Goal: Task Accomplishment & Management: Manage account settings

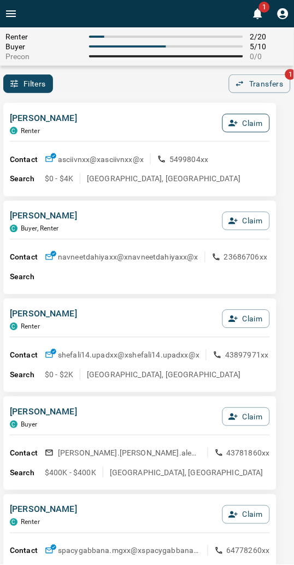
click at [235, 124] on icon "button" at bounding box center [234, 123] width 10 height 10
click at [235, 124] on button "Confirm Claim" at bounding box center [231, 123] width 78 height 19
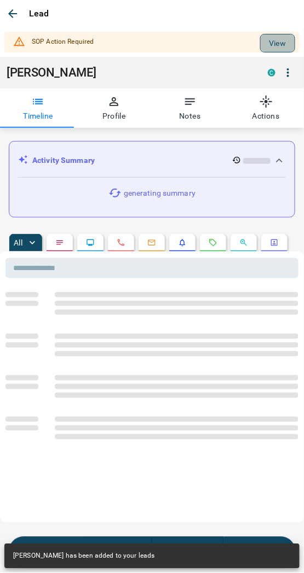
click at [260, 46] on button "View" at bounding box center [277, 43] width 35 height 19
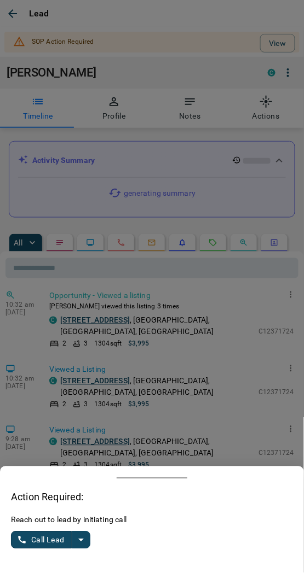
click at [72, 545] on button "split button" at bounding box center [81, 541] width 19 height 18
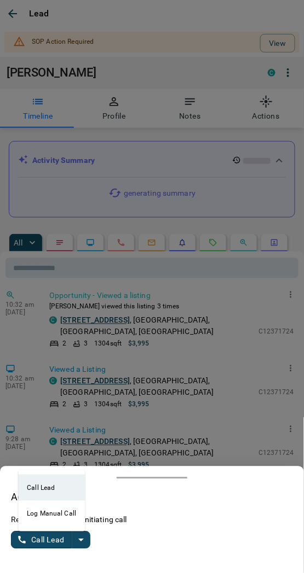
click at [39, 518] on li "Log Manual Call" at bounding box center [51, 514] width 67 height 26
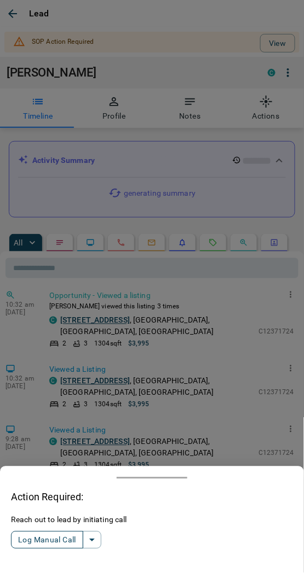
click at [40, 539] on button "Log Manual Call" at bounding box center [47, 541] width 72 height 18
click at [19, 543] on button "Yes" at bounding box center [22, 540] width 22 height 17
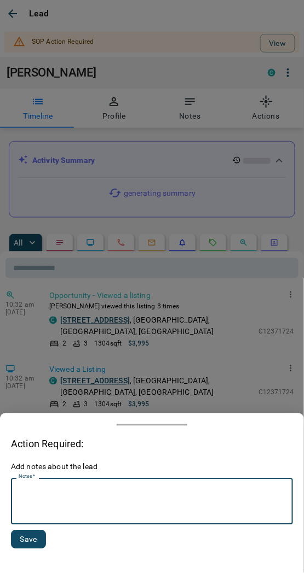
click at [40, 507] on textarea "Notes   *" at bounding box center [152, 502] width 266 height 37
type textarea "*********"
click at [21, 543] on button "Save" at bounding box center [28, 540] width 35 height 19
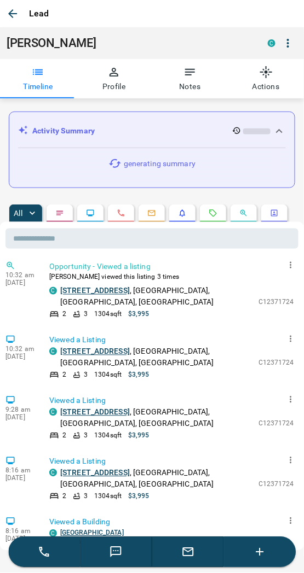
click at [11, 11] on icon "button" at bounding box center [12, 13] width 9 height 9
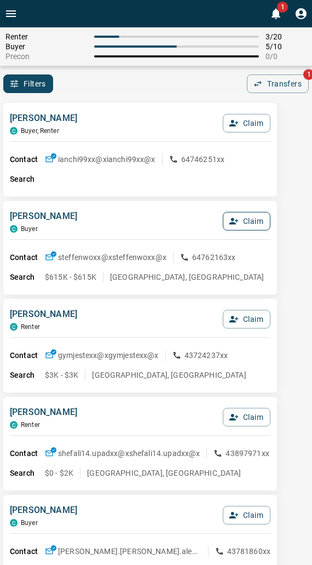
click at [246, 222] on button "Claim" at bounding box center [247, 221] width 48 height 19
click at [246, 222] on button "Confirm Claim" at bounding box center [231, 221] width 78 height 19
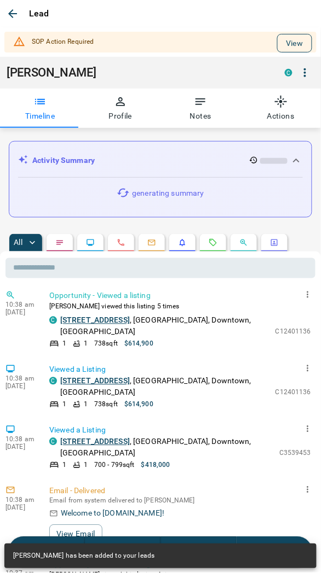
click at [277, 42] on button "View" at bounding box center [294, 43] width 35 height 19
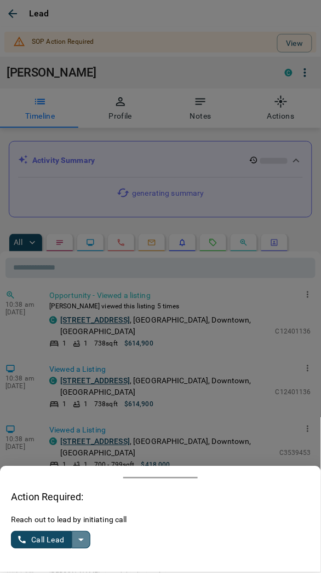
drag, startPoint x: 82, startPoint y: 544, endPoint x: 77, endPoint y: 543, distance: 5.6
click at [81, 544] on icon "split button" at bounding box center [80, 540] width 13 height 13
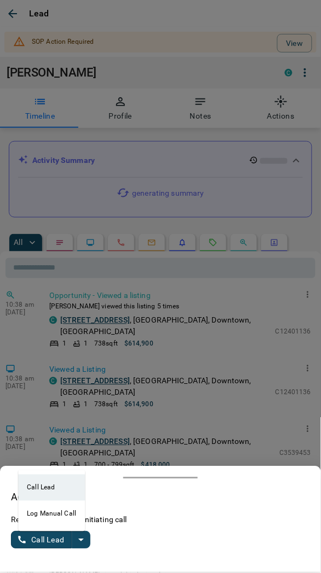
click at [44, 519] on li "Log Manual Call" at bounding box center [51, 514] width 67 height 26
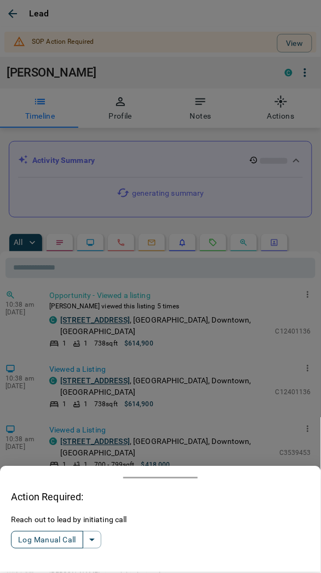
click at [44, 542] on button "Log Manual Call" at bounding box center [47, 541] width 72 height 18
click at [24, 537] on button "Yes" at bounding box center [22, 540] width 22 height 17
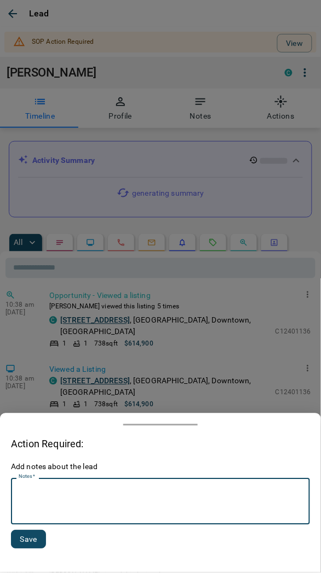
click at [69, 502] on textarea "Notes   *" at bounding box center [160, 502] width 283 height 37
type textarea "*********"
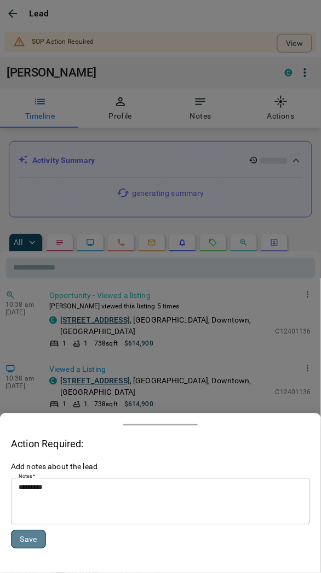
click at [26, 544] on button "Save" at bounding box center [28, 540] width 35 height 19
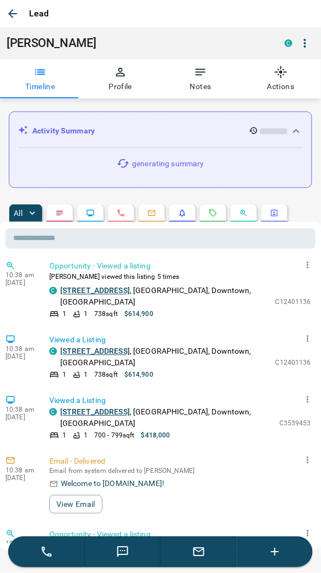
drag, startPoint x: 8, startPoint y: 8, endPoint x: 65, endPoint y: 47, distance: 68.4
click at [8, 8] on icon "button" at bounding box center [12, 13] width 13 height 13
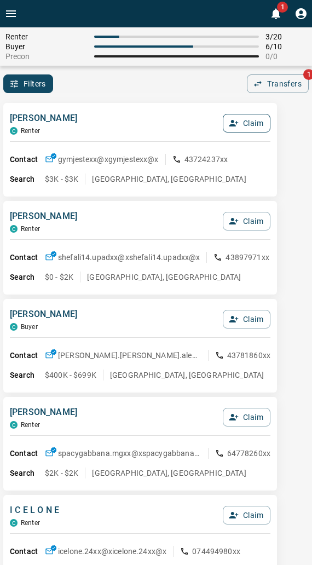
click at [229, 127] on icon "button" at bounding box center [234, 123] width 10 height 10
click at [234, 124] on button "Confirm Claim" at bounding box center [231, 123] width 78 height 19
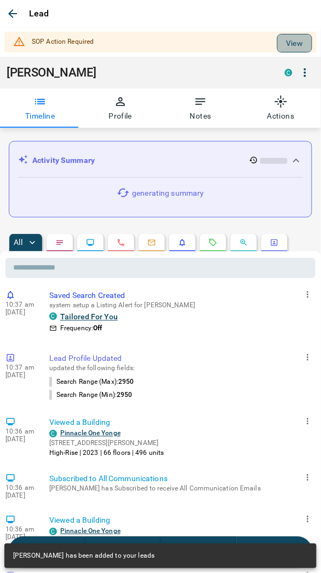
click at [277, 45] on button "View" at bounding box center [294, 43] width 35 height 19
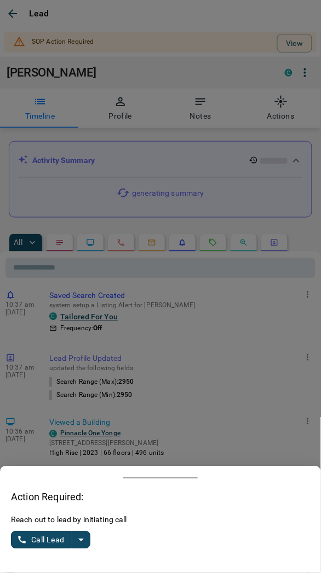
click at [90, 537] on div "Reach out to lead by initiating call Call Lead" at bounding box center [160, 539] width 299 height 48
click at [79, 540] on icon "split button" at bounding box center [80, 540] width 5 height 3
click at [39, 520] on li "Log Manual Call" at bounding box center [51, 514] width 67 height 26
click at [41, 543] on button "Log Manual Call" at bounding box center [47, 541] width 72 height 18
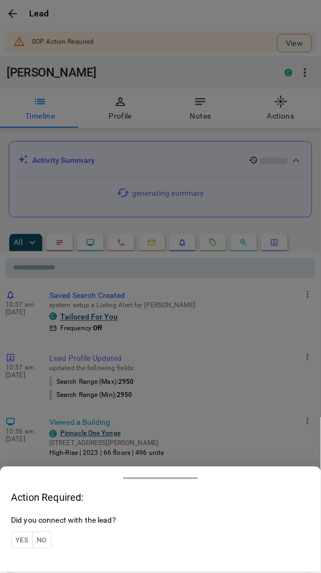
click at [27, 538] on button "Yes" at bounding box center [22, 540] width 22 height 17
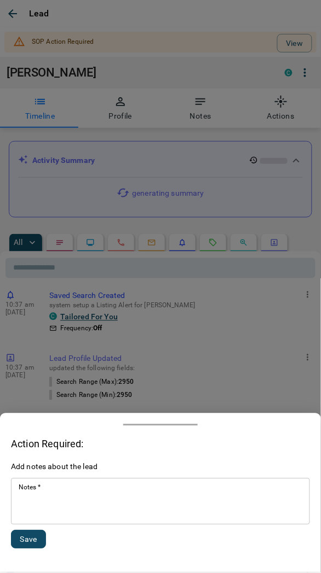
click at [40, 511] on textarea "Notes   *" at bounding box center [160, 502] width 283 height 37
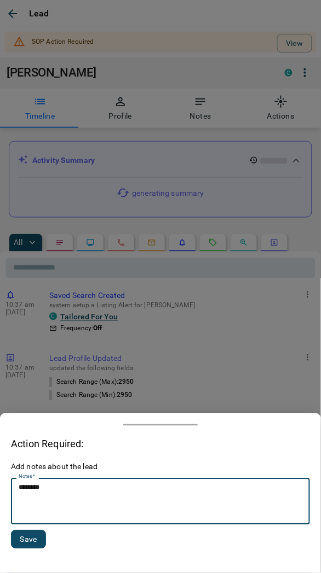
type textarea "********"
click at [22, 541] on button "Save" at bounding box center [28, 540] width 35 height 19
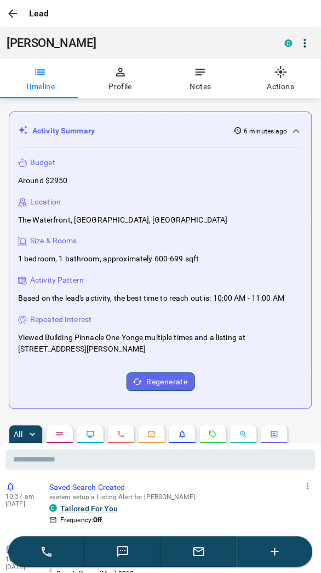
click at [113, 28] on div "[PERSON_NAME] [PERSON_NAME]" at bounding box center [160, 43] width 321 height 32
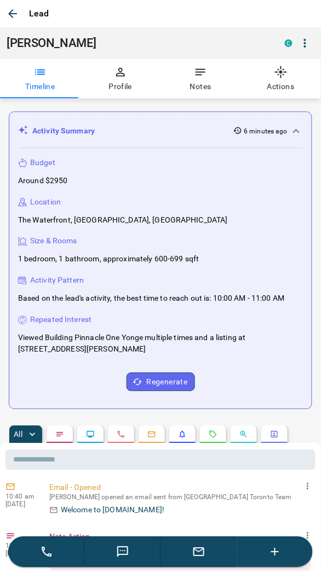
click at [10, 15] on icon "button" at bounding box center [12, 13] width 13 height 13
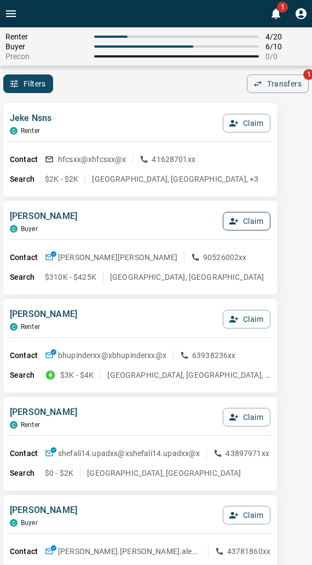
click at [249, 223] on button "Claim" at bounding box center [247, 221] width 48 height 19
click at [249, 223] on button "Confirm Claim" at bounding box center [231, 221] width 78 height 19
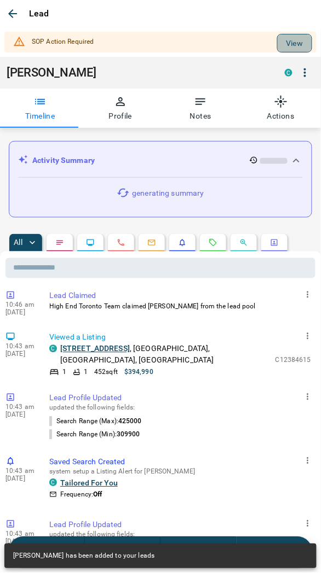
click at [280, 46] on button "View" at bounding box center [294, 43] width 35 height 19
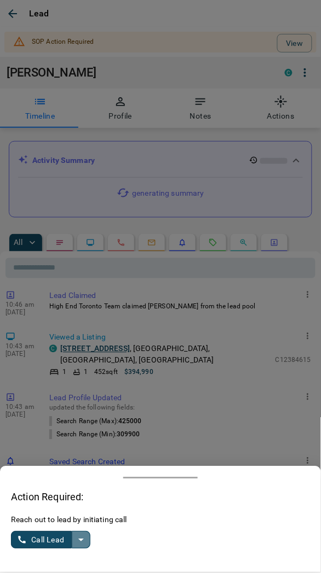
click at [83, 535] on icon "split button" at bounding box center [80, 540] width 13 height 13
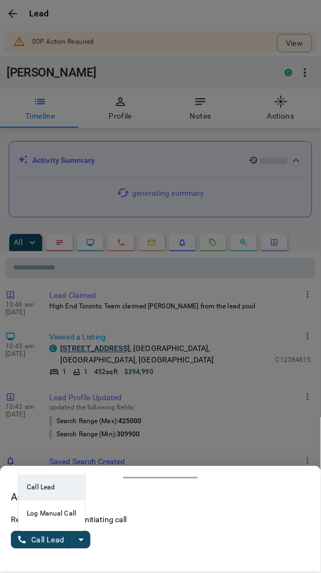
click at [47, 513] on li "Log Manual Call" at bounding box center [51, 514] width 67 height 26
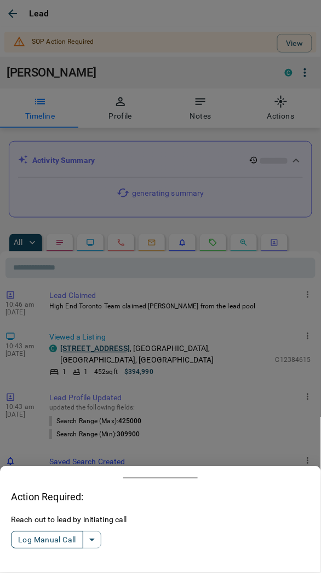
click at [54, 538] on button "Log Manual Call" at bounding box center [47, 541] width 72 height 18
click at [23, 538] on button "Yes" at bounding box center [22, 540] width 22 height 17
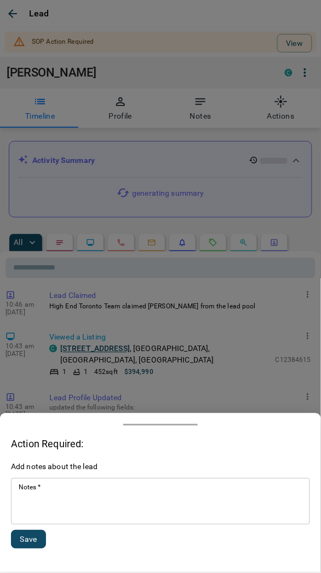
click at [70, 502] on textarea "Notes   *" at bounding box center [160, 502] width 283 height 37
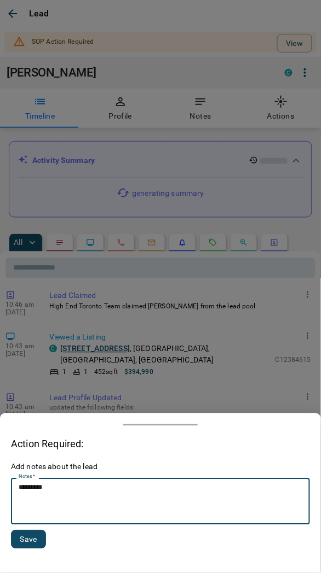
type textarea "*********"
click at [25, 544] on button "Save" at bounding box center [28, 540] width 35 height 19
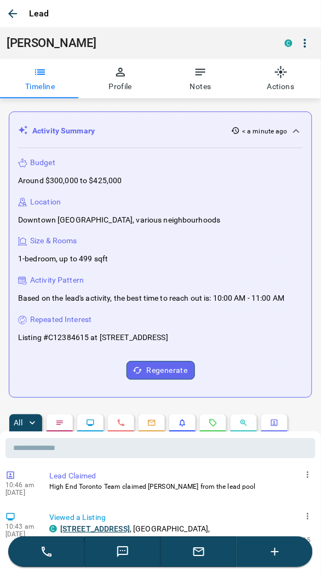
click at [13, 13] on icon "button" at bounding box center [12, 13] width 9 height 9
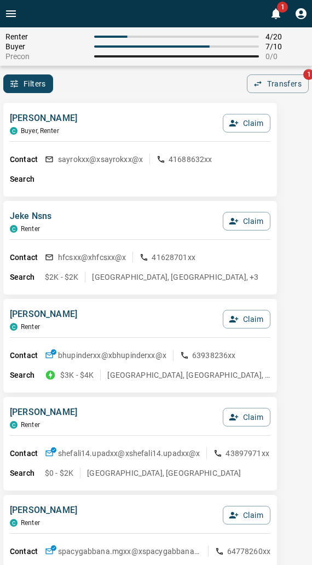
click at [112, 106] on div "[PERSON_NAME] C Buyer, Renter Claim Contact sayrokxx@x sayrokxx@x 41688632xx Se…" at bounding box center [140, 150] width 274 height 94
click at [112, 130] on div "[PERSON_NAME] C Buyer, Renter Claim" at bounding box center [140, 127] width 260 height 30
click at [116, 92] on div "Filters 0 Transfers 1" at bounding box center [156, 83] width 312 height 19
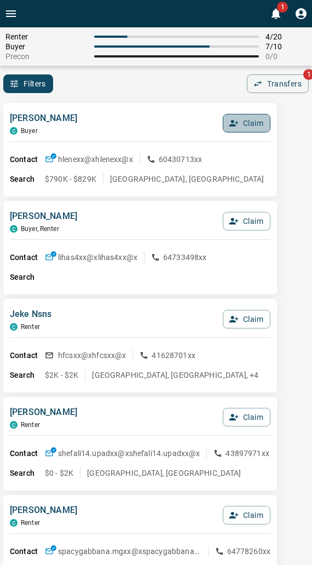
click at [237, 122] on icon "button" at bounding box center [234, 123] width 10 height 10
click at [237, 123] on button "Confirm Claim" at bounding box center [231, 123] width 78 height 19
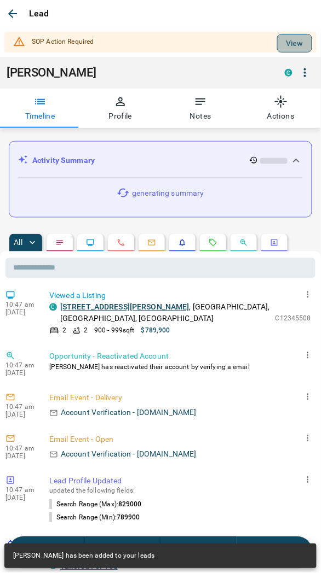
click at [279, 42] on button "View" at bounding box center [294, 43] width 35 height 19
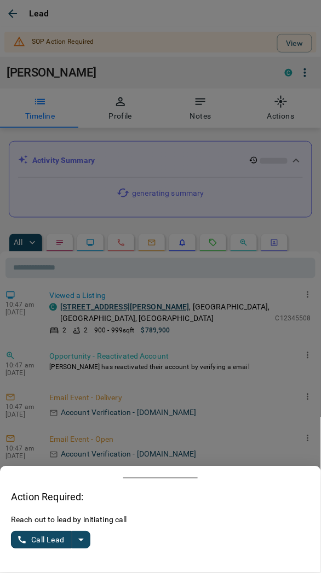
click at [77, 542] on icon "split button" at bounding box center [80, 540] width 13 height 13
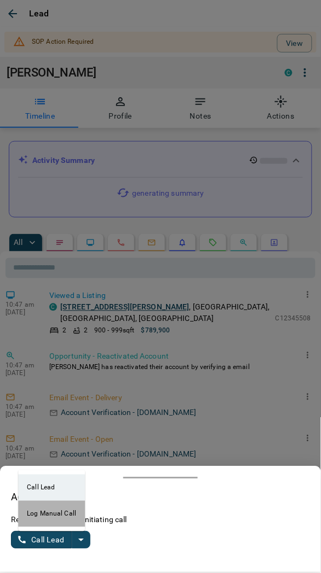
click at [51, 519] on li "Log Manual Call" at bounding box center [51, 514] width 67 height 26
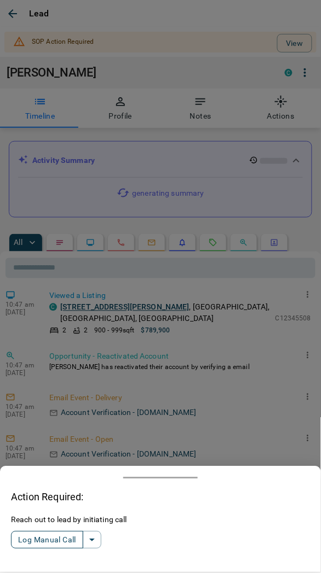
click at [53, 539] on button "Log Manual Call" at bounding box center [47, 541] width 72 height 18
click at [22, 545] on button "Yes" at bounding box center [22, 540] width 22 height 17
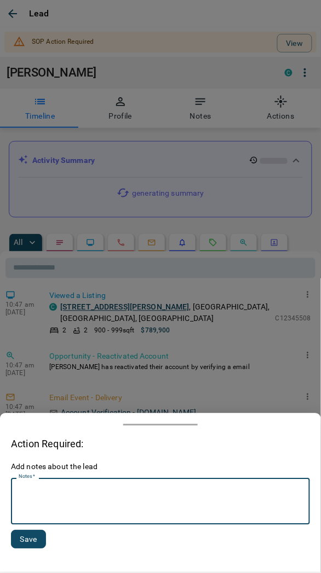
click at [55, 509] on textarea "Notes   *" at bounding box center [160, 502] width 283 height 37
type textarea "*********"
click at [25, 536] on button "Save" at bounding box center [28, 540] width 35 height 19
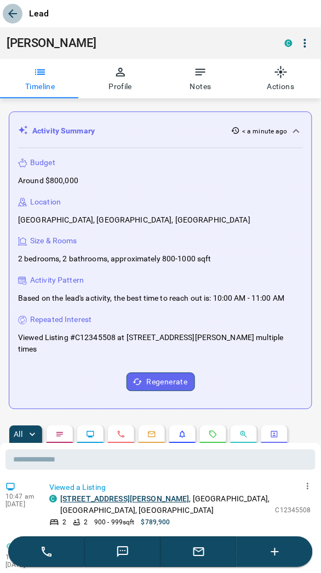
click at [18, 15] on icon "button" at bounding box center [12, 13] width 13 height 13
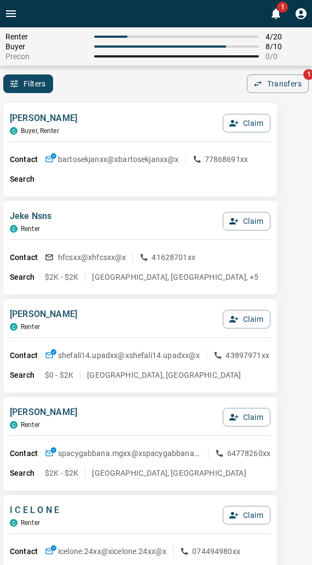
click at [126, 108] on div "[PERSON_NAME], Renter Claim Contact bartosekjanxx@x bartosekjanxx@x 77868691xx …" at bounding box center [140, 150] width 274 height 94
